Goal: Information Seeking & Learning: Learn about a topic

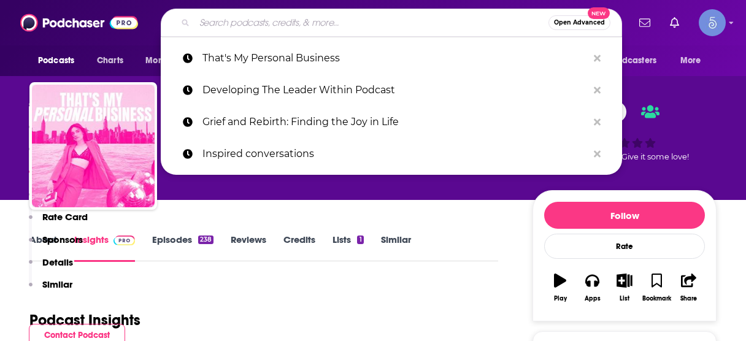
scroll to position [1023, 0]
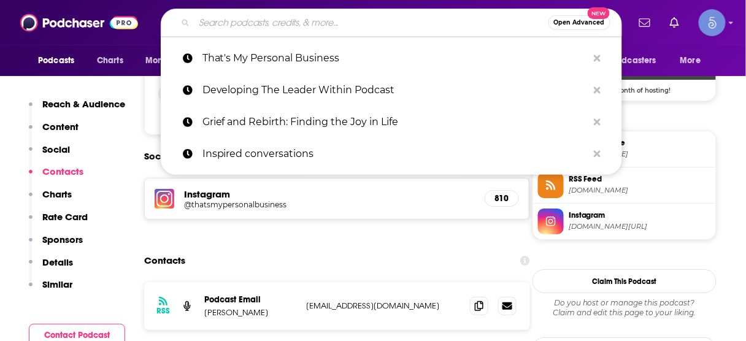
type input "Heal and Restore"
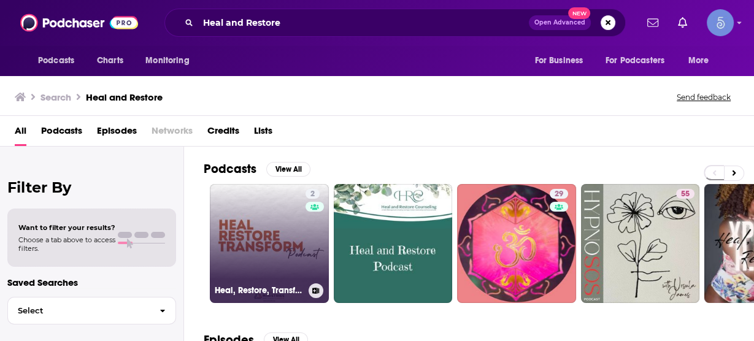
click at [272, 226] on link "2 Heal, Restore, Transform Podcast" at bounding box center [269, 243] width 119 height 119
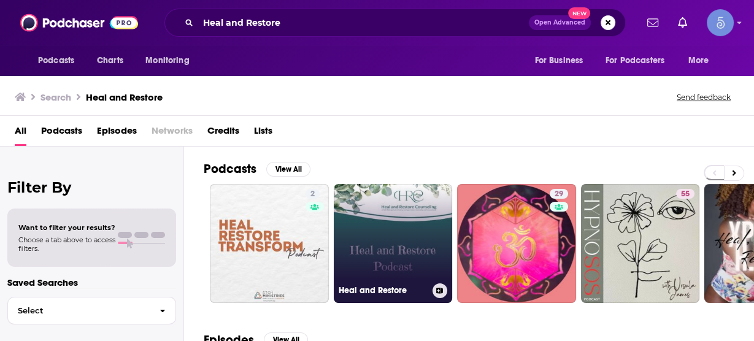
click at [429, 250] on link "Heal and Restore" at bounding box center [393, 243] width 119 height 119
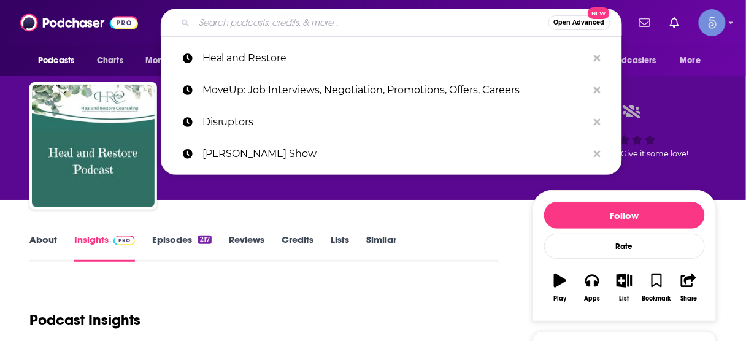
click at [331, 29] on input "Search podcasts, credits, & more..." at bounding box center [371, 23] width 354 height 20
paste input "BH Sales Kennel Kelp Holistic Healing Hour"
type input "BH Sales Kennel Kelp Holistic Healing Hour"
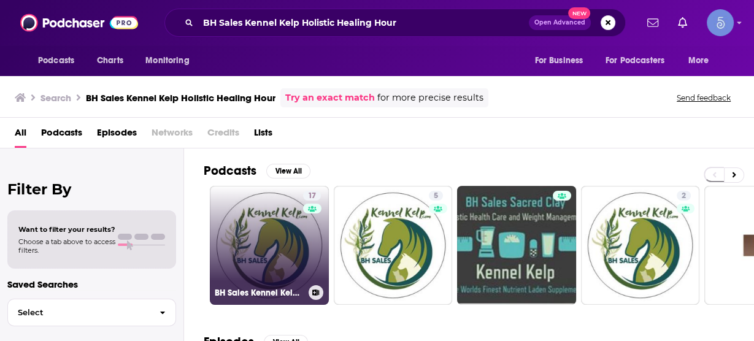
click at [270, 230] on link "17 BH Sales Kennel Kelp Holistic Healing Hour" at bounding box center [269, 245] width 119 height 119
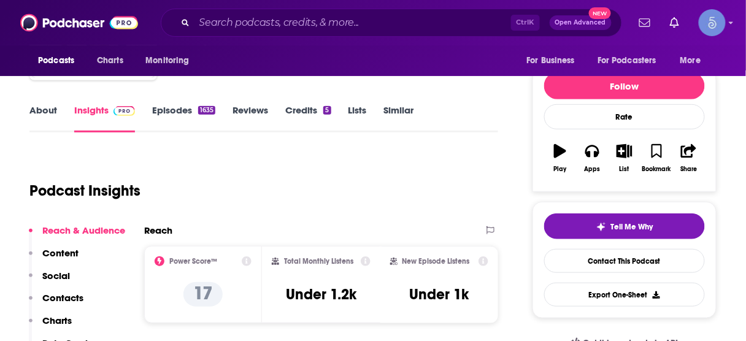
scroll to position [196, 0]
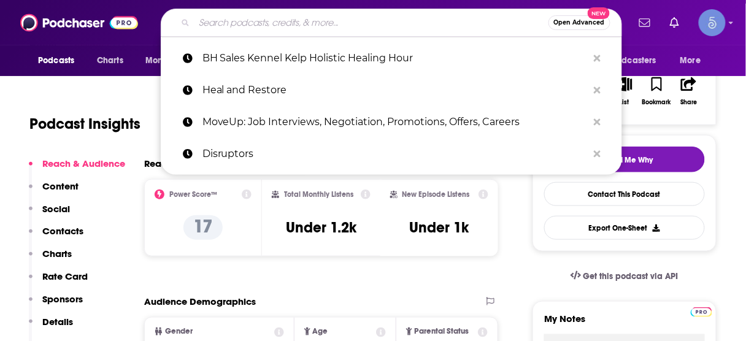
click at [379, 27] on input "Search podcasts, credits, & more..." at bounding box center [371, 23] width 354 height 20
paste input "Holistic Wealth With [PERSON_NAME]"
type input "Holistic Wealth With [PERSON_NAME]"
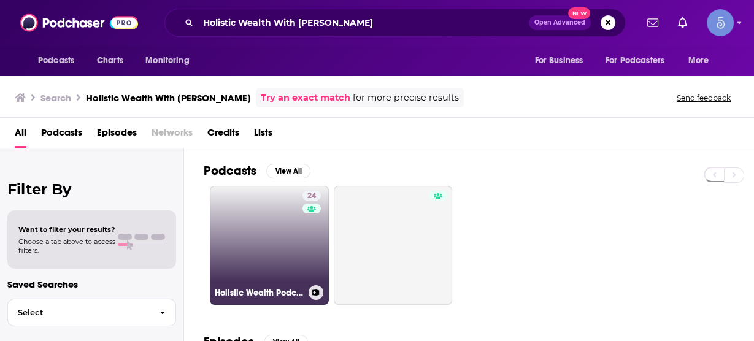
click at [269, 253] on link "24 Holistic Wealth Podcast With [PERSON_NAME]" at bounding box center [269, 245] width 119 height 119
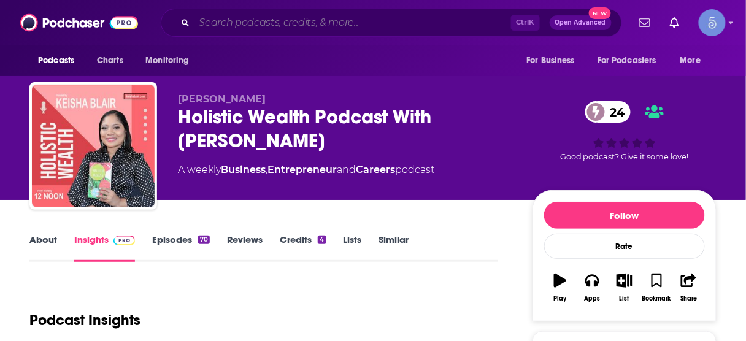
click at [361, 22] on input "Search podcasts, credits, & more..." at bounding box center [352, 23] width 317 height 20
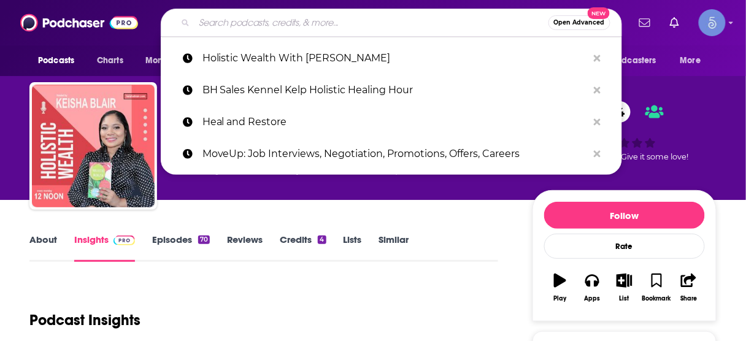
paste input "Healing Conversations"
type input "Healing Conversations"
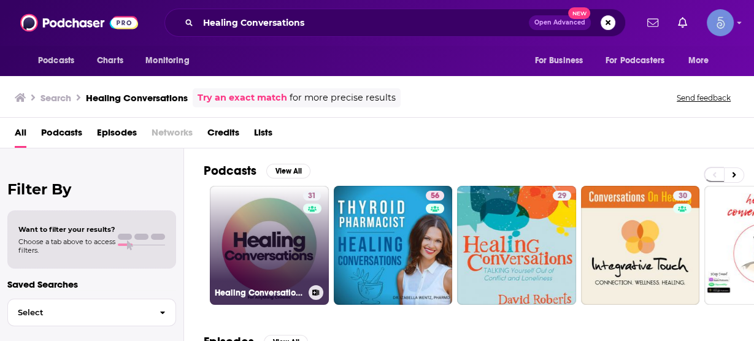
click at [274, 249] on link "31 Healing Conversations" at bounding box center [269, 245] width 119 height 119
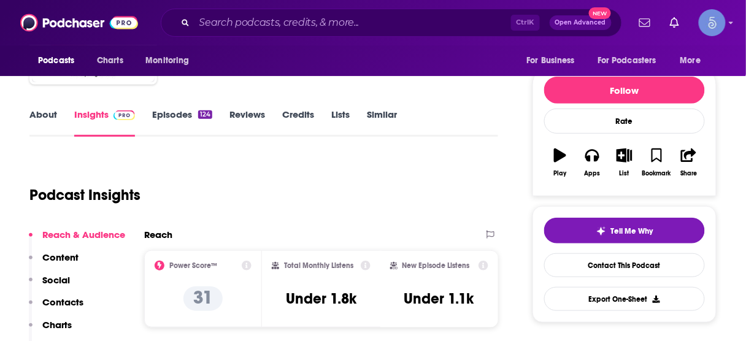
scroll to position [147, 0]
